Goal: Check status: Check status

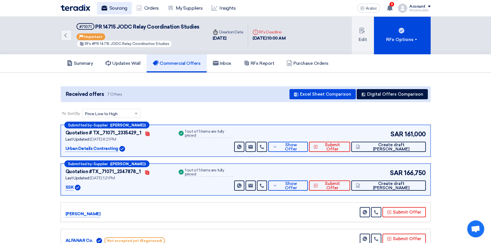
click at [116, 8] on font "Sourcing" at bounding box center [118, 7] width 18 height 5
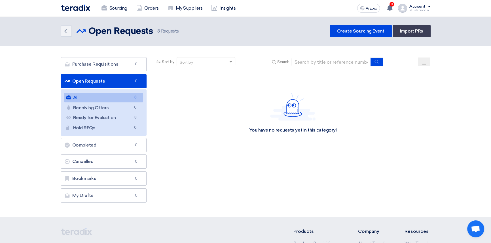
click at [92, 98] on link "All All 8" at bounding box center [103, 98] width 79 height 10
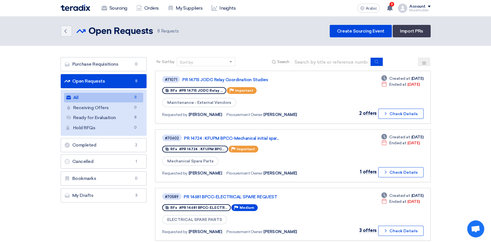
click at [112, 99] on link "All All 8" at bounding box center [103, 98] width 79 height 10
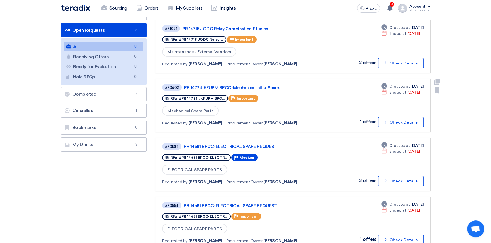
scroll to position [51, 0]
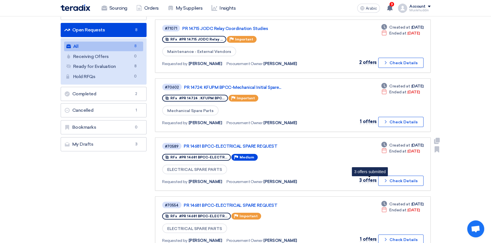
click at [371, 179] on font "3 offers" at bounding box center [367, 180] width 17 height 5
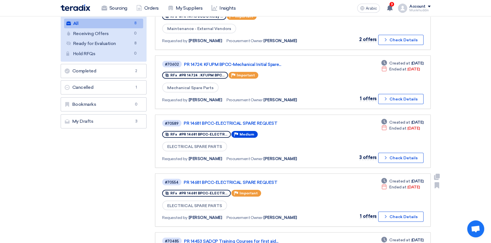
scroll to position [77, 0]
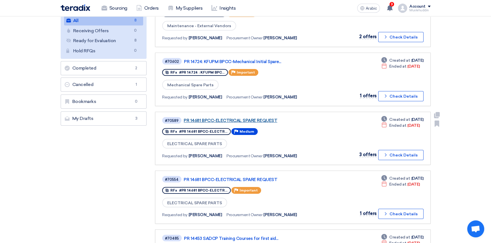
click at [195, 120] on font "PR 14681 BPCC-ELECTRICAL SPARE REQUEST" at bounding box center [230, 120] width 93 height 5
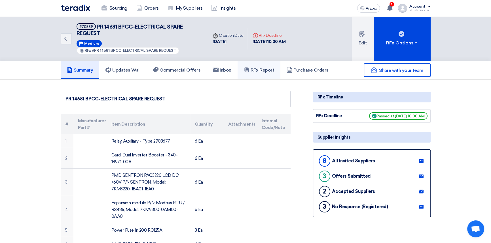
click at [267, 72] on font "RFx Report" at bounding box center [262, 69] width 24 height 5
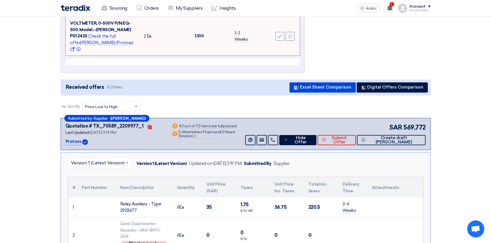
scroll to position [5684, 0]
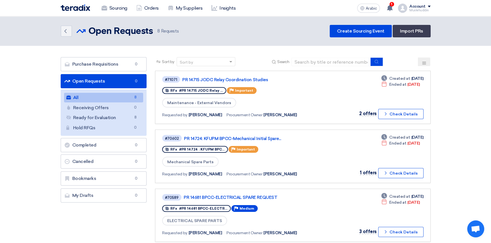
click at [87, 97] on link "All All 8" at bounding box center [103, 98] width 79 height 10
click at [198, 137] on font "PR 14724: KFUPM BPCC-Mechanical Initial Spare..." at bounding box center [232, 138] width 97 height 5
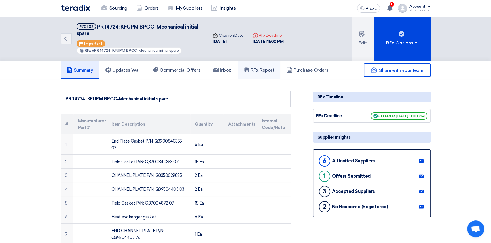
click at [265, 68] on font "RFx Report" at bounding box center [262, 69] width 24 height 5
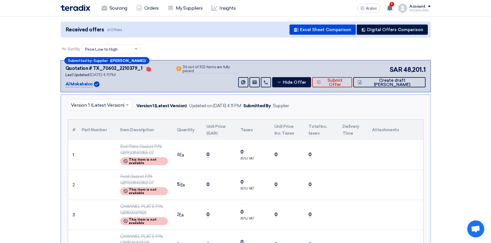
scroll to position [4595, 0]
